Goal: Check status: Check status

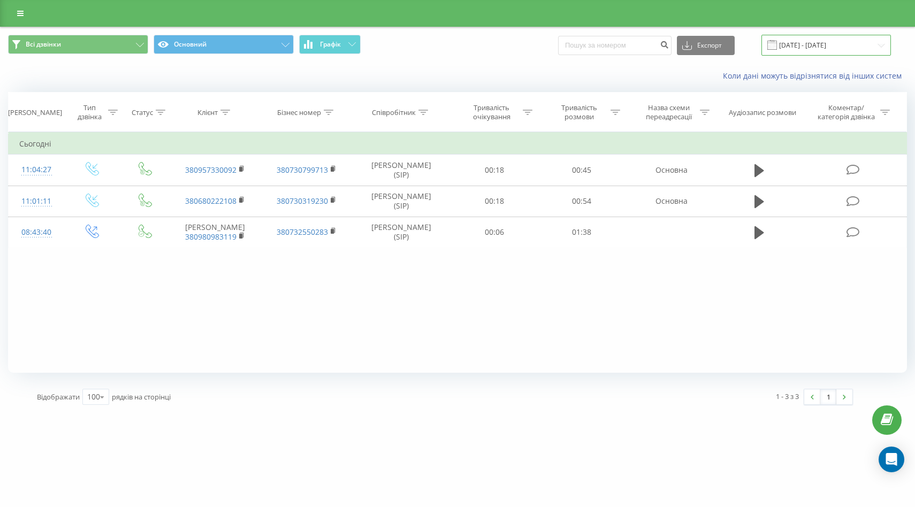
click at [879, 44] on input "[DATE] - [DATE]" at bounding box center [827, 45] width 130 height 21
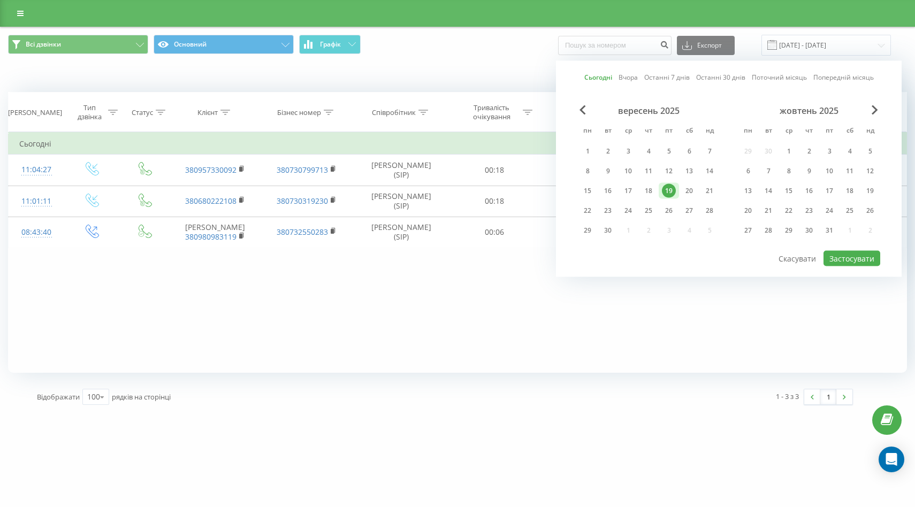
click at [673, 191] on div "19" at bounding box center [669, 191] width 14 height 14
click at [838, 260] on button "Застосувати" at bounding box center [852, 259] width 57 height 16
